Goal: Task Accomplishment & Management: Complete application form

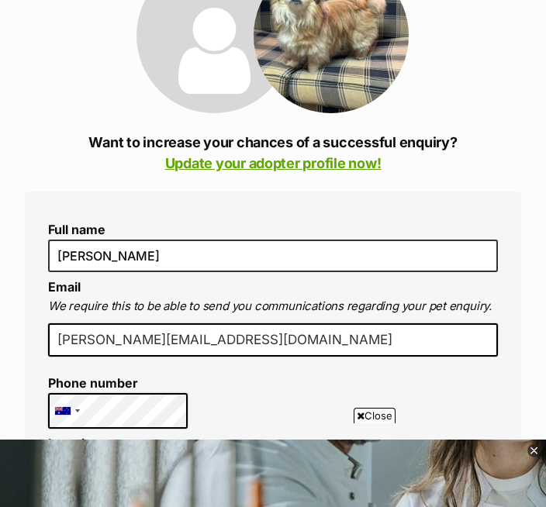
click at [78, 417] on div at bounding box center [67, 411] width 36 height 34
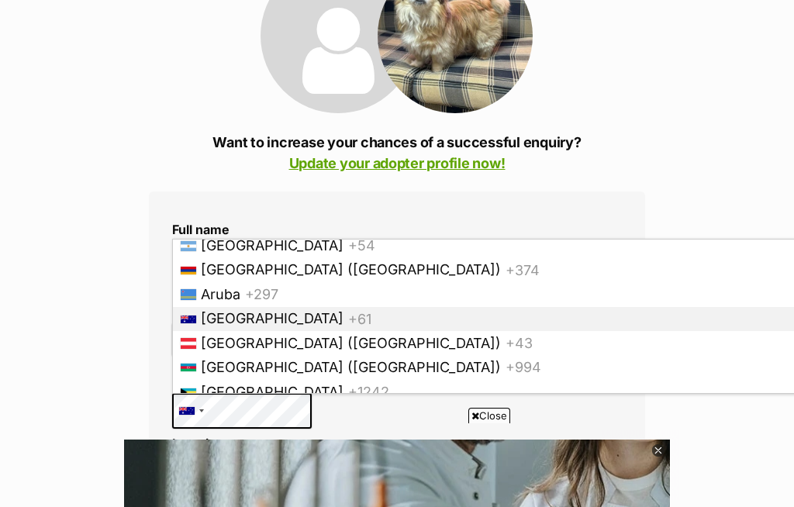
scroll to position [266, 0]
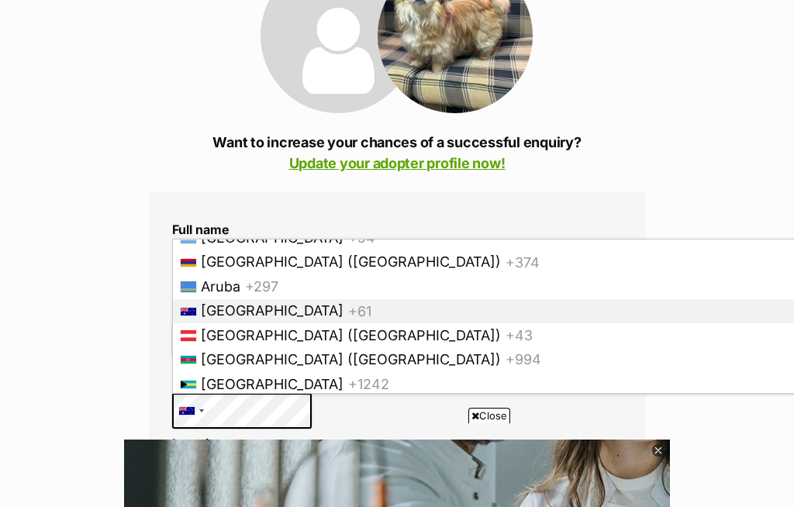
click at [201, 309] on span "Australia" at bounding box center [272, 311] width 143 height 16
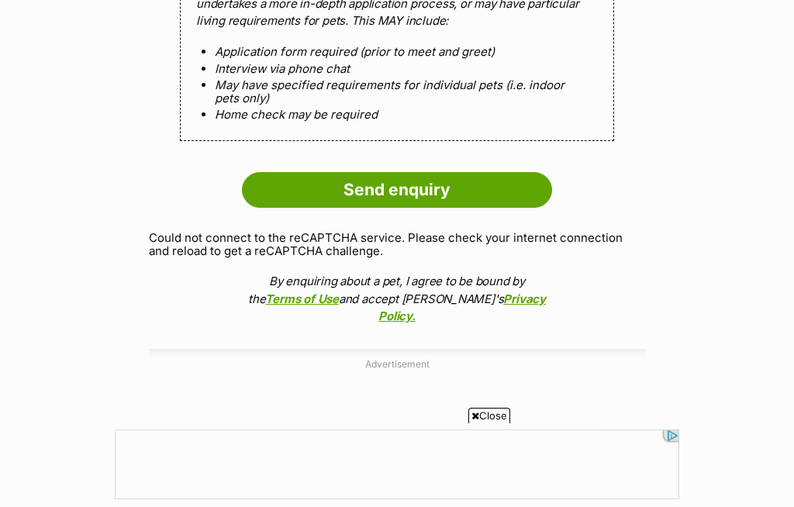
scroll to position [0, 0]
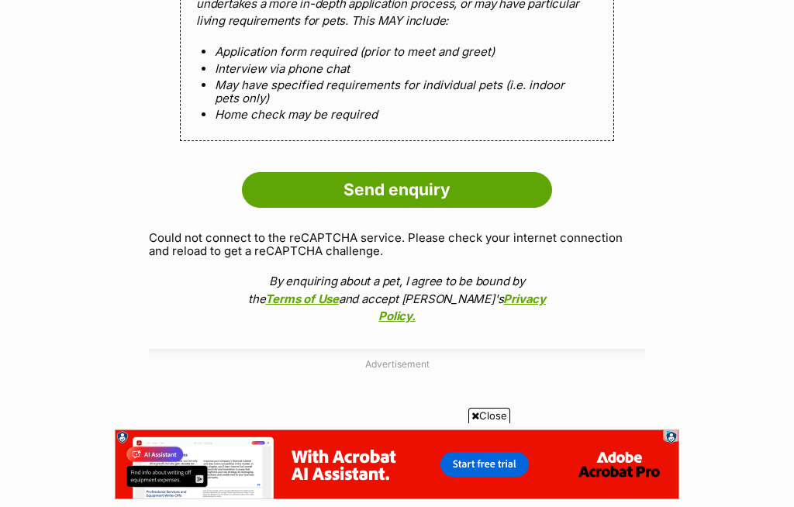
click at [455, 185] on input "Send enquiry" at bounding box center [397, 190] width 310 height 36
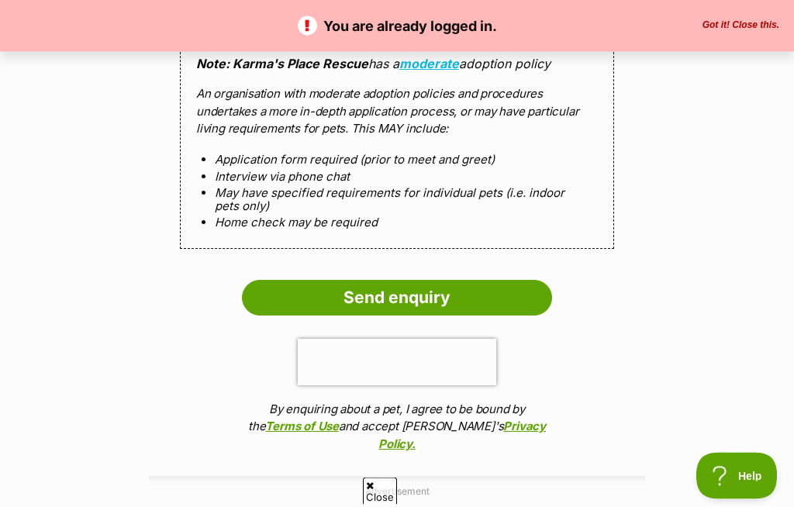
scroll to position [1440, 0]
click at [415, 292] on input "Send enquiry" at bounding box center [397, 298] width 310 height 36
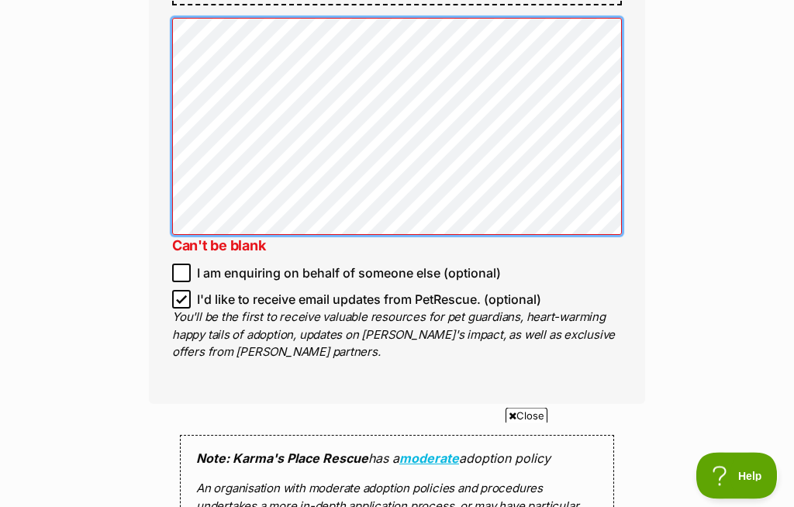
scroll to position [1157, 0]
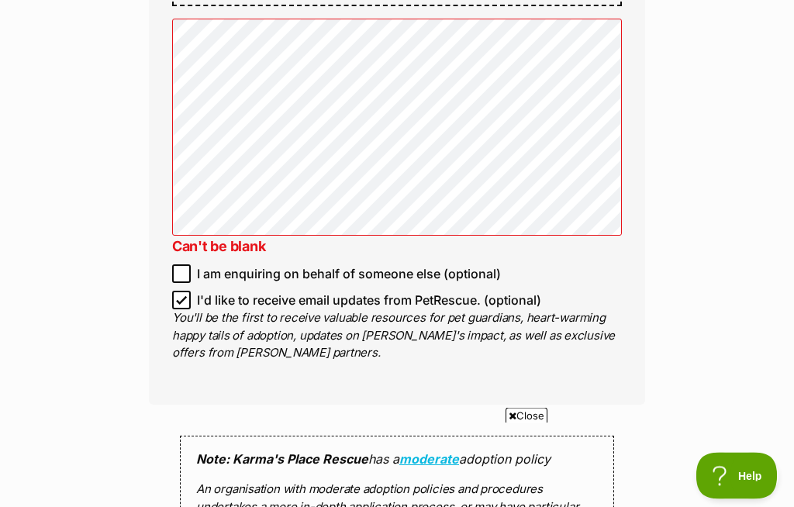
click at [5, 64] on div "Enquire about Peanut Want to increase your chances of a successful enquiry? Upd…" at bounding box center [397, 48] width 794 height 2128
click at [5, 61] on div "Enquire about Peanut Want to increase your chances of a successful enquiry? Upd…" at bounding box center [397, 47] width 794 height 2128
click at [3, 65] on div "Enquire about Peanut Want to increase your chances of a successful enquiry? Upd…" at bounding box center [397, 47] width 794 height 2128
click at [9, 79] on div "Enquire about Peanut Want to increase your chances of a successful enquiry? Upd…" at bounding box center [397, 47] width 794 height 2128
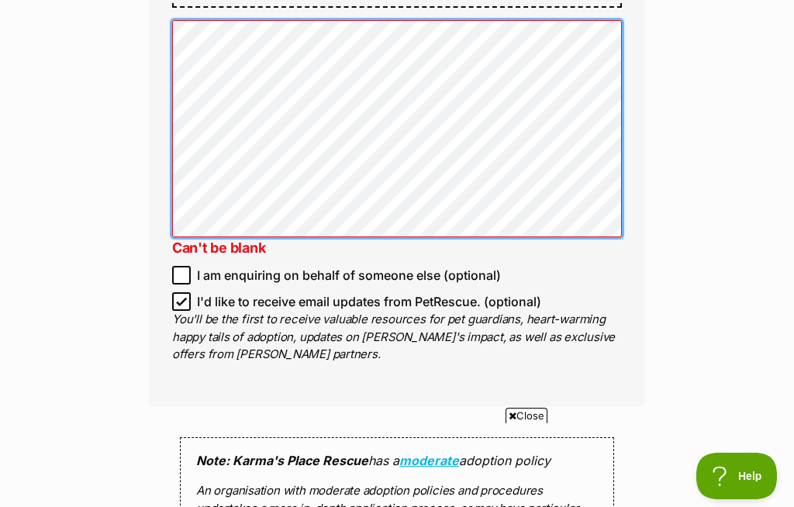
scroll to position [1155, 0]
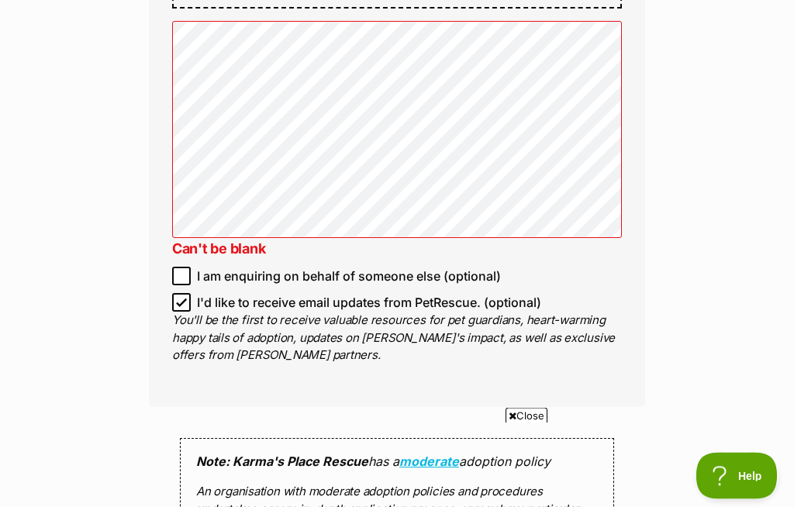
click at [5, 85] on div "Enquire about Peanut Want to increase your chances of a successful enquiry? Upd…" at bounding box center [397, 50] width 794 height 2128
click at [7, 92] on div "Enquire about Peanut Want to increase your chances of a successful enquiry? Upd…" at bounding box center [397, 49] width 794 height 2128
click at [739, 178] on div "Enquire about Peanut Want to increase your chances of a successful enquiry? Upd…" at bounding box center [397, 49] width 794 height 2128
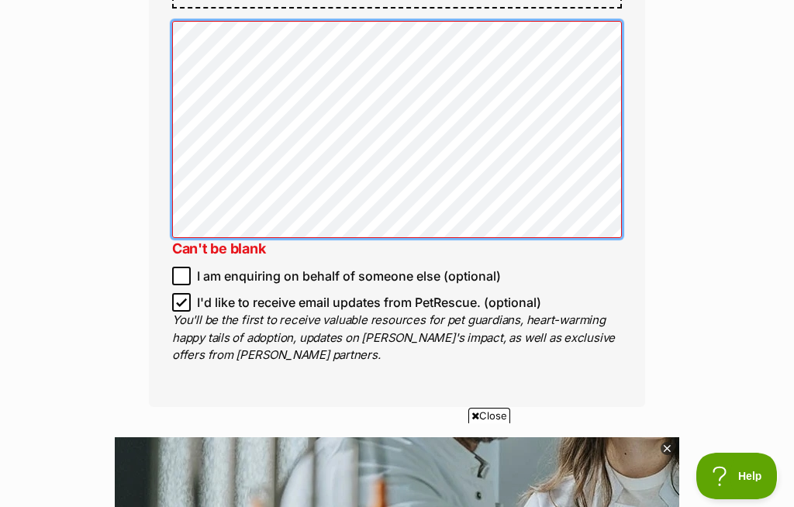
scroll to position [0, 0]
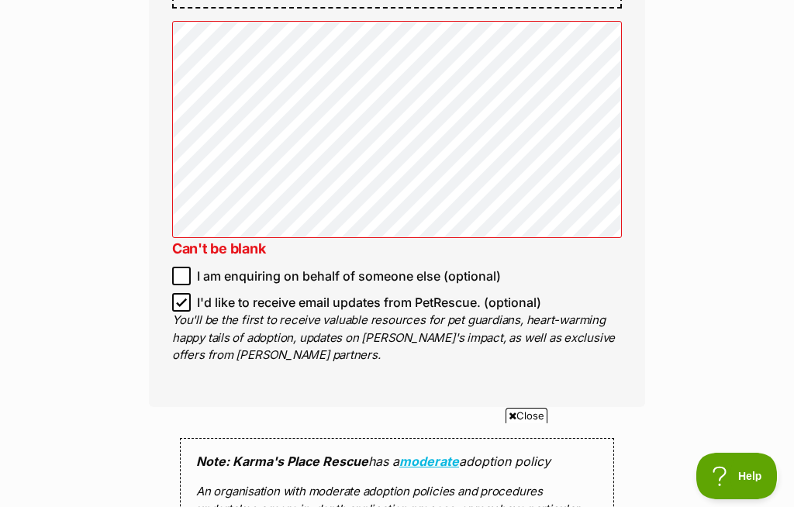
click at [9, 101] on div "Enquire about Peanut Want to increase your chances of a successful enquiry? Upd…" at bounding box center [397, 49] width 794 height 2128
click at [13, 119] on div "Enquire about Peanut Want to increase your chances of a successful enquiry? Upd…" at bounding box center [397, 49] width 794 height 2128
click at [10, 116] on div "Enquire about Peanut Want to increase your chances of a successful enquiry? Upd…" at bounding box center [397, 49] width 794 height 2128
click at [418, 326] on p "You'll be the first to receive valuable resources for pet guardians, heart-warm…" at bounding box center [397, 338] width 450 height 53
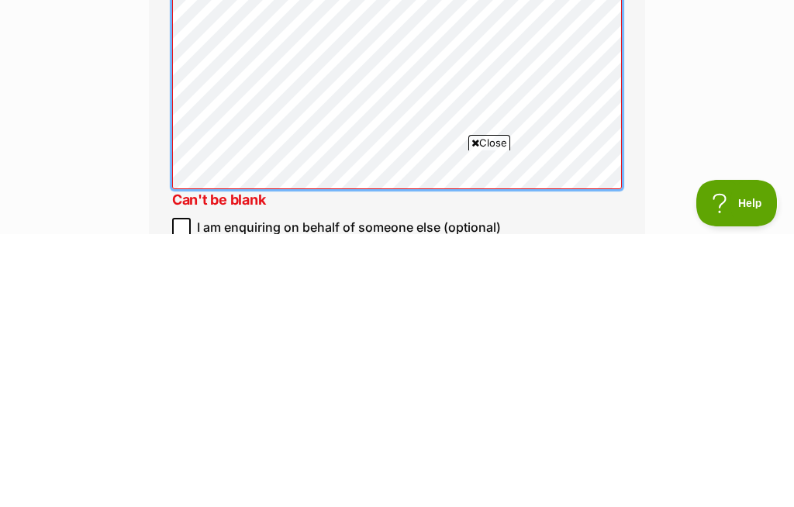
scroll to position [931, 0]
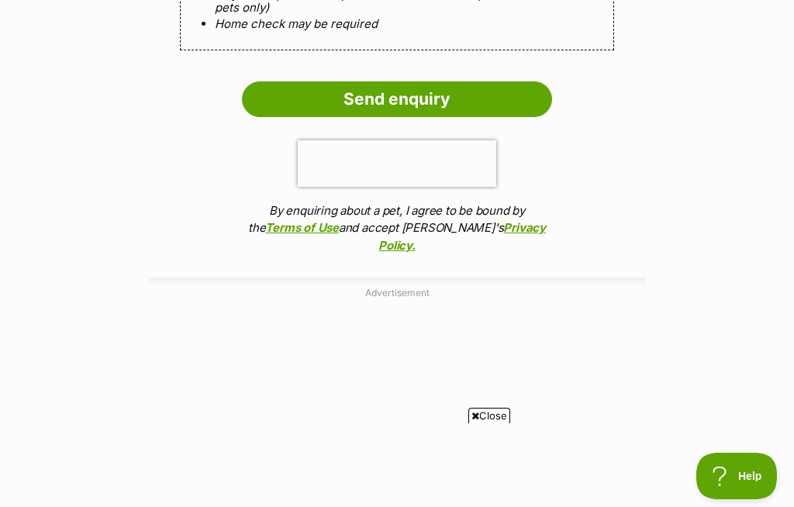
click at [431, 81] on input "Send enquiry" at bounding box center [397, 99] width 310 height 36
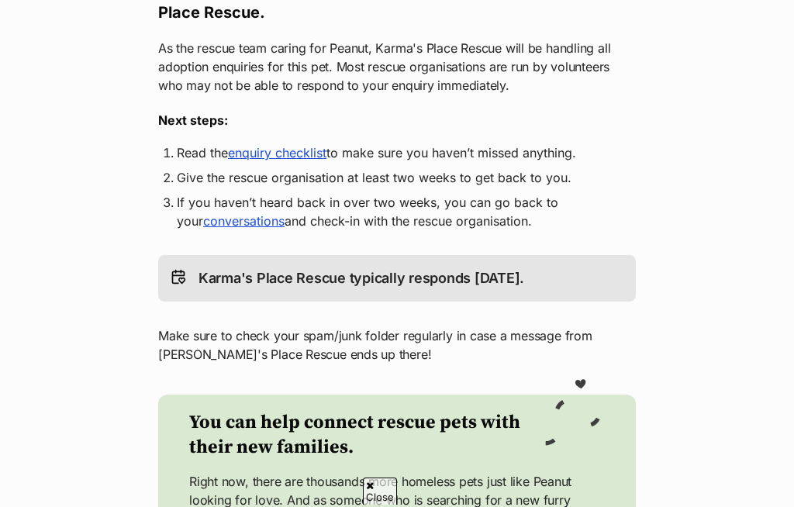
scroll to position [304, 0]
